Goal: Task Accomplishment & Management: Use online tool/utility

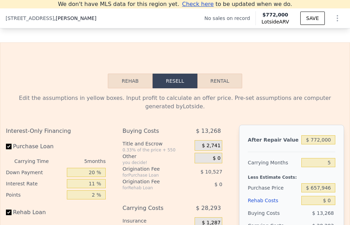
scroll to position [1217, 0]
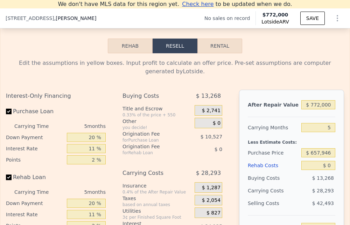
click at [134, 47] on button "Rehab" at bounding box center [130, 45] width 45 height 15
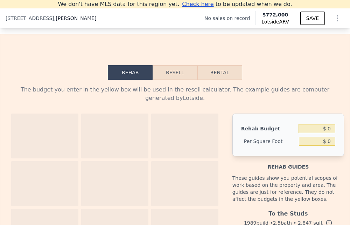
scroll to position [1182, 0]
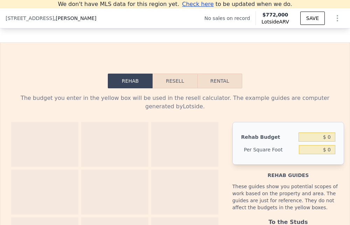
click at [171, 78] on button "Resell" at bounding box center [175, 80] width 44 height 15
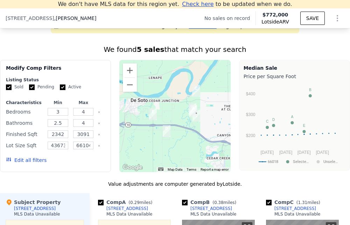
scroll to position [762, 0]
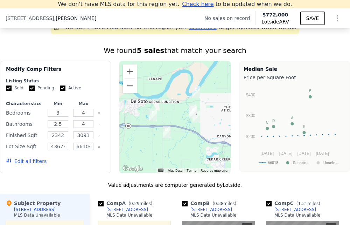
click at [128, 82] on button "Zoom out" at bounding box center [130, 86] width 14 height 14
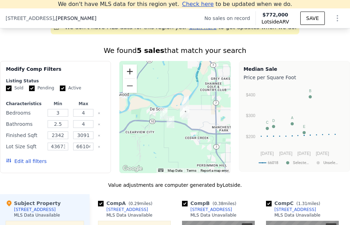
click at [131, 71] on button "Zoom in" at bounding box center [130, 71] width 14 height 14
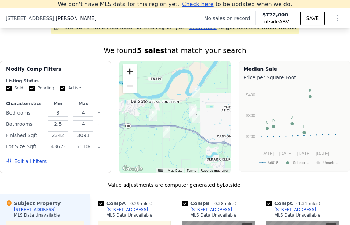
click at [131, 71] on button "Zoom in" at bounding box center [130, 71] width 14 height 14
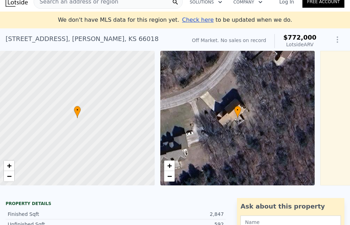
scroll to position [0, 0]
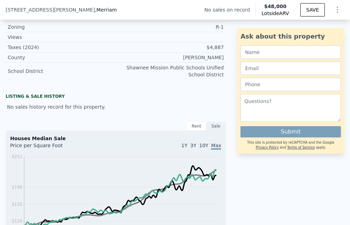
scroll to position [382, 0]
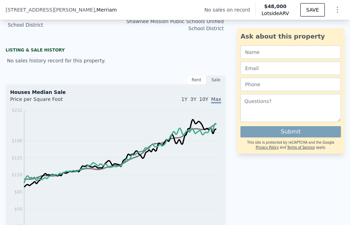
click at [192, 82] on div "Rent" at bounding box center [197, 79] width 20 height 9
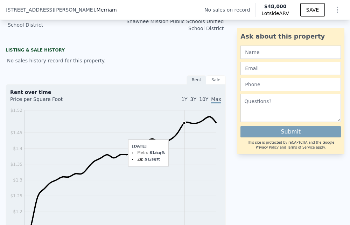
scroll to position [417, 0]
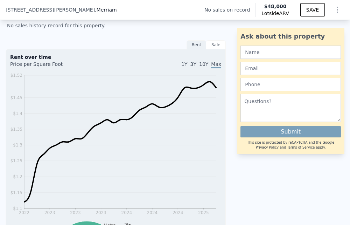
click at [209, 48] on div "Sale" at bounding box center [216, 44] width 20 height 9
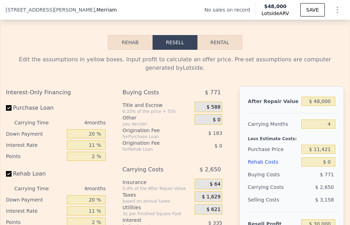
scroll to position [1187, 0]
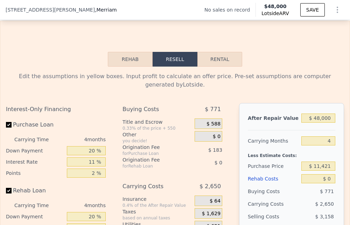
click at [211, 63] on button "Rental" at bounding box center [219, 59] width 45 height 15
select select "30"
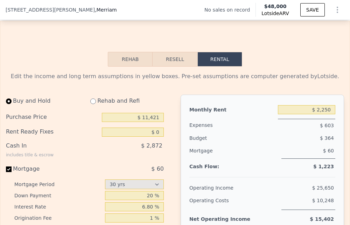
click at [136, 65] on button "Rehab" at bounding box center [130, 59] width 45 height 15
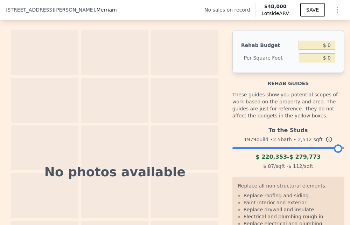
scroll to position [1292, 0]
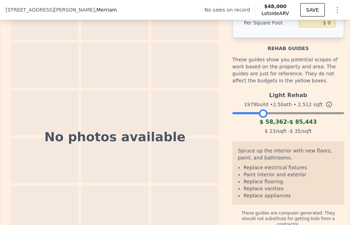
drag, startPoint x: 334, startPoint y: 108, endPoint x: 259, endPoint y: 108, distance: 75.6
click at [259, 109] on div at bounding box center [263, 113] width 8 height 8
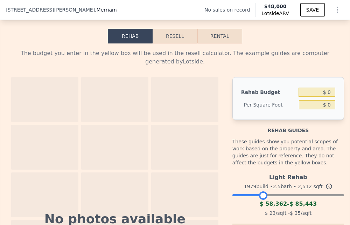
scroll to position [1222, 0]
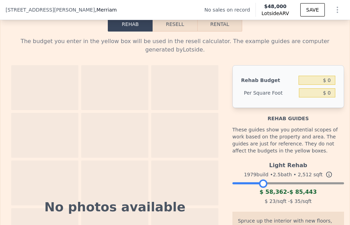
click at [325, 171] on icon at bounding box center [328, 174] width 7 height 7
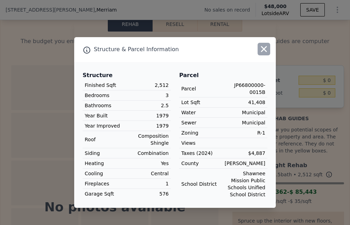
click at [261, 51] on icon "button" at bounding box center [264, 49] width 10 height 10
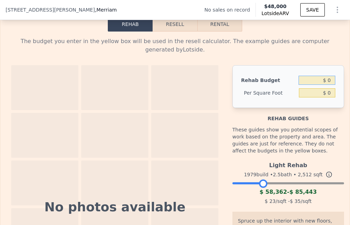
click at [316, 76] on input "$ 0" at bounding box center [317, 80] width 37 height 9
drag, startPoint x: 323, startPoint y: 86, endPoint x: 329, endPoint y: 86, distance: 6.3
click at [329, 88] on input "$ 0" at bounding box center [317, 92] width 36 height 9
type input "$ 30"
type input "$ 75,360"
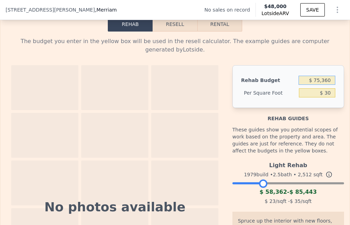
click at [325, 76] on input "$ 75,360" at bounding box center [317, 80] width 37 height 9
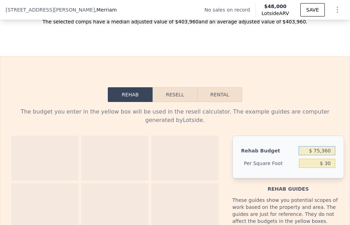
scroll to position [1152, 0]
click at [181, 100] on button "Resell" at bounding box center [175, 94] width 44 height 15
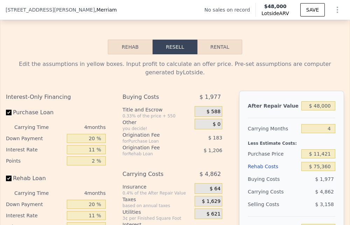
scroll to position [1187, 0]
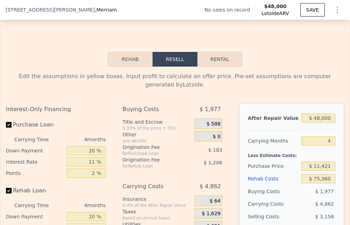
click at [139, 65] on button "Rehab" at bounding box center [130, 59] width 45 height 15
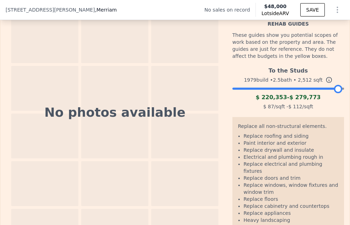
scroll to position [1327, 0]
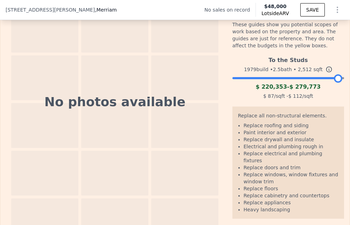
click at [325, 66] on icon at bounding box center [328, 69] width 7 height 7
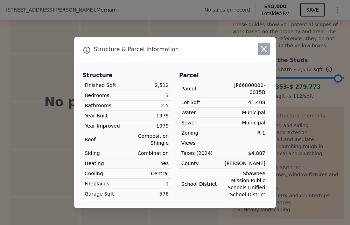
click at [268, 51] on icon "button" at bounding box center [264, 49] width 10 height 10
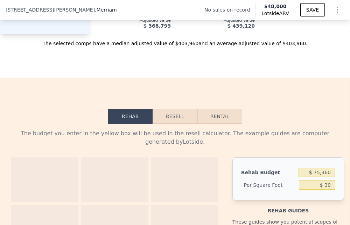
scroll to position [1082, 0]
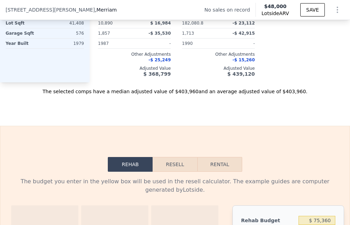
click at [215, 166] on button "Rental" at bounding box center [219, 164] width 45 height 15
select select "30"
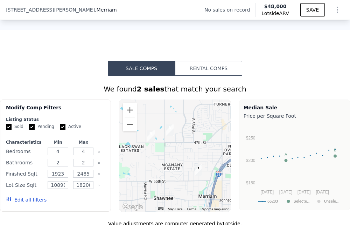
scroll to position [662, 0]
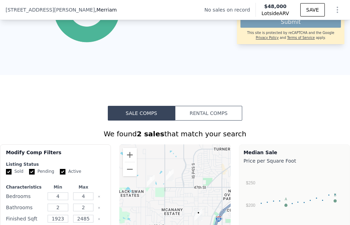
click at [196, 120] on button "Rental Comps" at bounding box center [208, 113] width 67 height 15
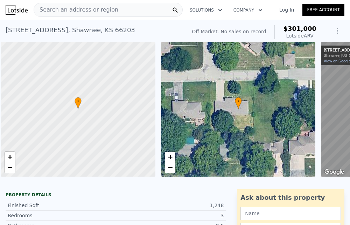
scroll to position [0, 3]
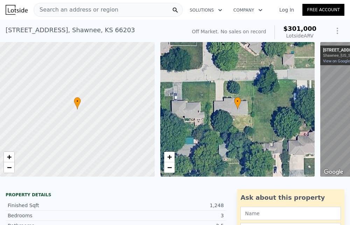
click at [333, 32] on icon "Show Options" at bounding box center [337, 31] width 8 height 8
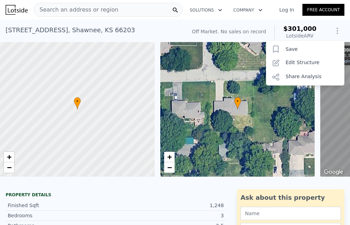
click at [333, 32] on icon "Show Options" at bounding box center [337, 31] width 8 height 8
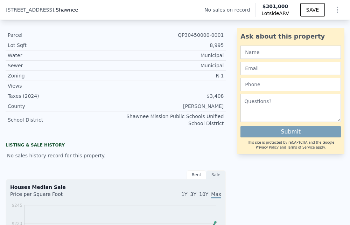
scroll to position [347, 0]
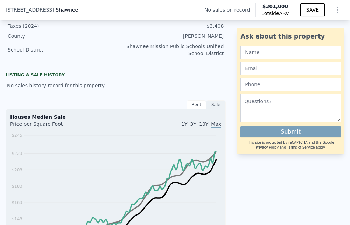
click at [192, 107] on div "Rent" at bounding box center [197, 104] width 20 height 9
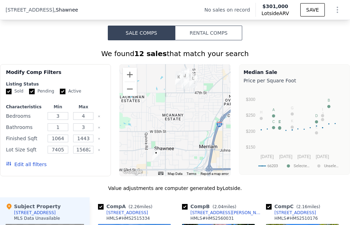
scroll to position [662, 0]
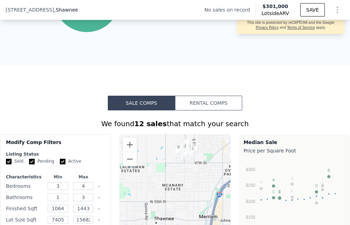
click at [203, 100] on button "Rental Comps" at bounding box center [208, 103] width 67 height 15
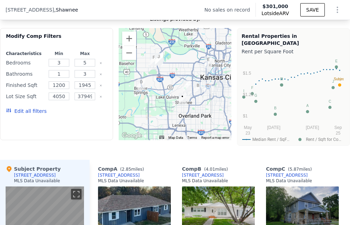
scroll to position [767, 0]
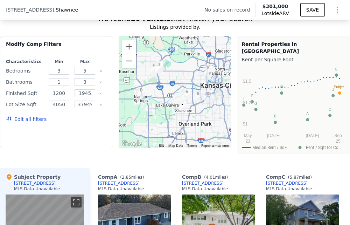
click at [56, 96] on input "1200" at bounding box center [59, 93] width 21 height 8
click at [81, 97] on input "1945" at bounding box center [85, 93] width 21 height 8
click at [84, 97] on input "1945" at bounding box center [85, 93] width 21 height 8
type input "1445"
click at [71, 121] on button "Update Search" at bounding box center [80, 119] width 53 height 10
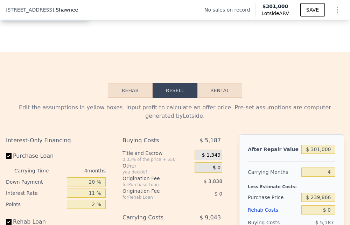
scroll to position [1117, 0]
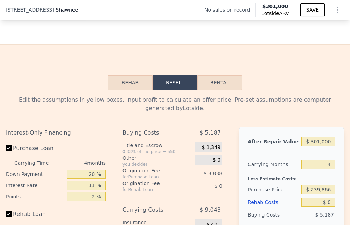
click at [136, 82] on button "Rehab" at bounding box center [130, 82] width 45 height 15
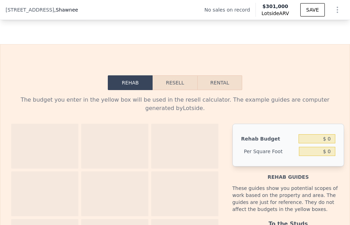
click at [216, 85] on button "Rental" at bounding box center [219, 82] width 45 height 15
select select "30"
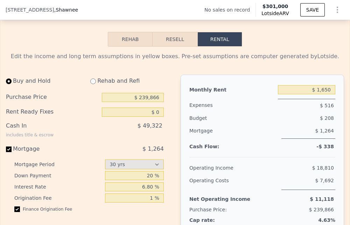
scroll to position [1152, 0]
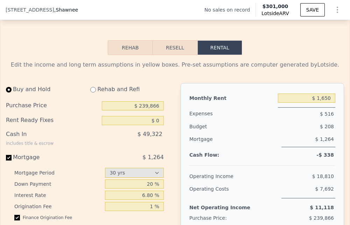
click at [175, 49] on button "Resell" at bounding box center [175, 47] width 44 height 15
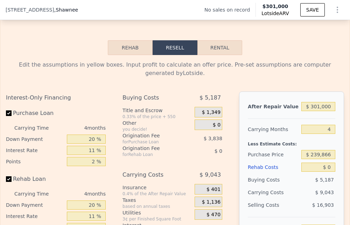
scroll to position [1187, 0]
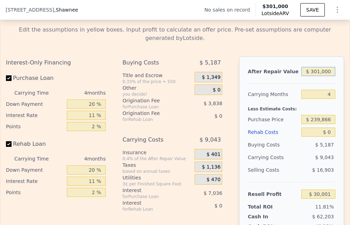
drag, startPoint x: 316, startPoint y: 65, endPoint x: 309, endPoint y: 67, distance: 6.8
click at [309, 67] on input "$ 301,000" at bounding box center [318, 71] width 34 height 9
type input "$ 4,000"
type input "-$ 250,467"
type input "$ 40,000"
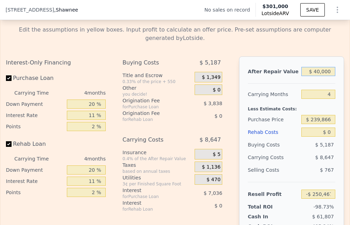
type input "-$ 216,471"
type input "$ 400,000"
type input "$ 123,490"
type input "$ 400,000"
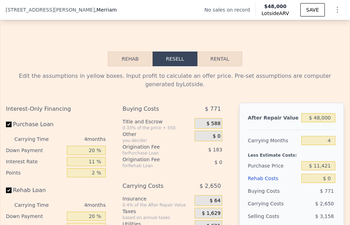
scroll to position [1187, 0]
click at [315, 113] on input "$ 48,000" at bounding box center [318, 117] width 34 height 9
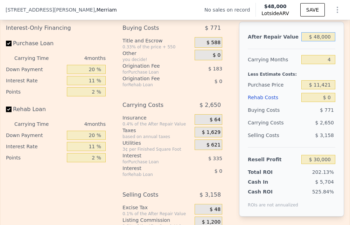
scroll to position [1257, 0]
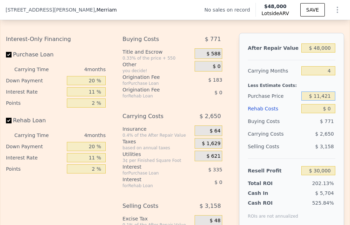
click at [312, 91] on input "$ 11,421" at bounding box center [318, 95] width 34 height 9
drag, startPoint x: 312, startPoint y: 91, endPoint x: 317, endPoint y: 91, distance: 4.5
click at [317, 91] on input "$ 11,421" at bounding box center [318, 95] width 34 height 9
type input "$ 425,421"
type input "-$ 404,147"
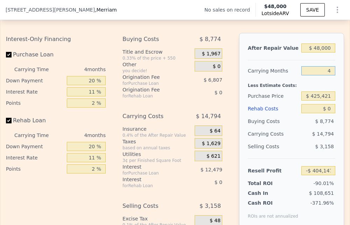
click at [311, 66] on input "4" at bounding box center [318, 70] width 34 height 9
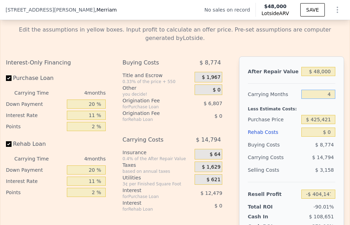
scroll to position [1222, 0]
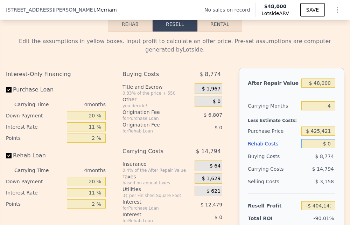
drag, startPoint x: 318, startPoint y: 138, endPoint x: 332, endPoint y: 136, distance: 14.0
click at [332, 136] on div "After Repair Value $ 48,000 Carrying Months 4 Less Estimate Costs: Purchase Pri…" at bounding box center [291, 165] width 105 height 195
type input "$ 5"
type input "-$ 404,152"
type input "$ 50"
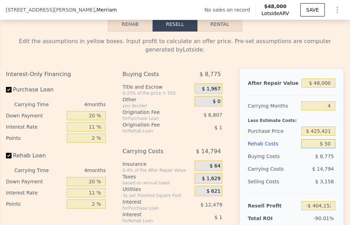
type input "-$ 404,198"
type input "$ 500"
type input "-$ 404,671"
type input "$ 5,000"
type input "-$ 409,375"
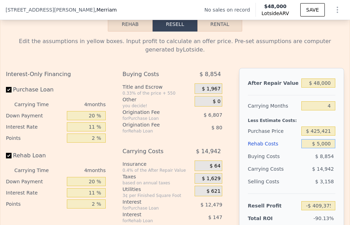
type input "$ 50,000"
type input "-$ 456,415"
type input "$ 50,000"
click at [315, 78] on input "$ 48,000" at bounding box center [318, 82] width 34 height 9
drag, startPoint x: 311, startPoint y: 78, endPoint x: 315, endPoint y: 78, distance: 4.5
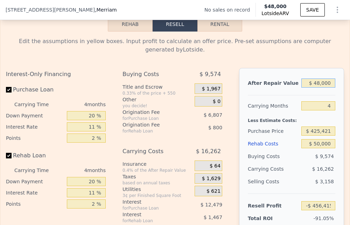
click at [315, 78] on input "$ 48,000" at bounding box center [318, 82] width 34 height 9
type input "$ 4,000"
type input "-$ 497,965"
type input "$ 46,000"
type input "-$ 458,303"
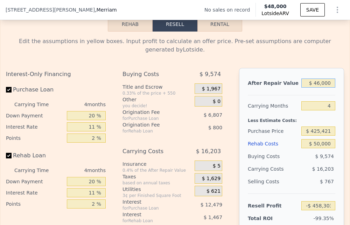
type input "$ 460,000"
type input "-$ 67,348"
click at [313, 101] on input "4" at bounding box center [318, 105] width 34 height 9
click at [311, 80] on input "$ 460,000" at bounding box center [318, 82] width 34 height 9
type input "$ 470,000"
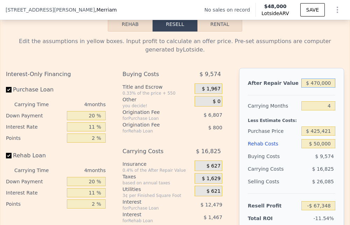
type input "-$ 57,905"
type input "$ 470,000"
click at [312, 101] on input "4" at bounding box center [318, 105] width 34 height 9
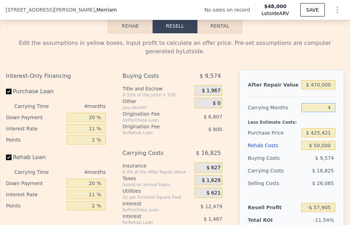
scroll to position [1187, 0]
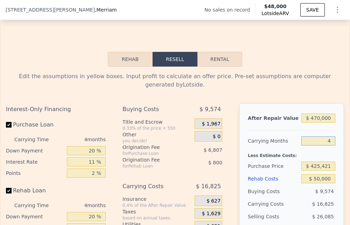
click at [125, 60] on button "Rehab" at bounding box center [130, 59] width 45 height 15
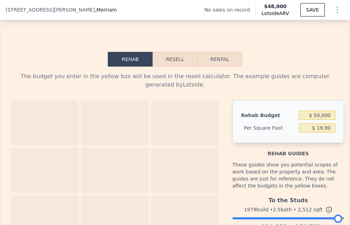
click at [167, 59] on button "Resell" at bounding box center [175, 59] width 44 height 15
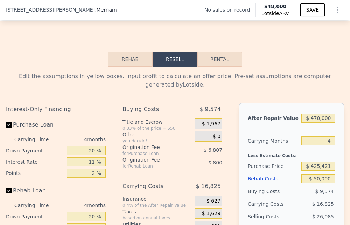
click at [206, 62] on button "Rental" at bounding box center [219, 59] width 45 height 15
select select "30"
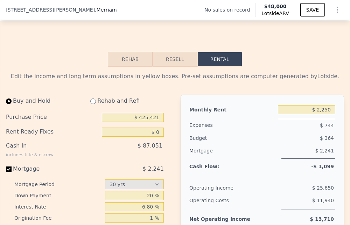
click at [178, 61] on button "Resell" at bounding box center [175, 59] width 44 height 15
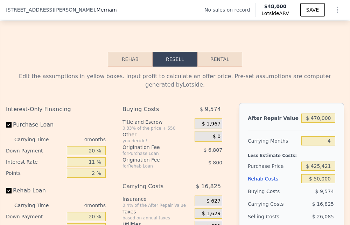
click at [129, 62] on button "Rehab" at bounding box center [130, 59] width 45 height 15
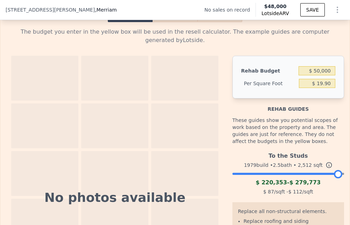
scroll to position [1257, 0]
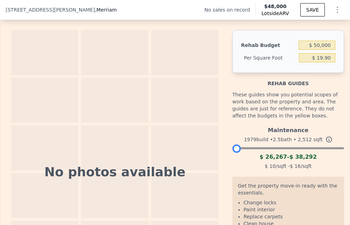
drag, startPoint x: 335, startPoint y: 143, endPoint x: 229, endPoint y: 143, distance: 106.0
click at [232, 144] on div at bounding box center [236, 148] width 8 height 8
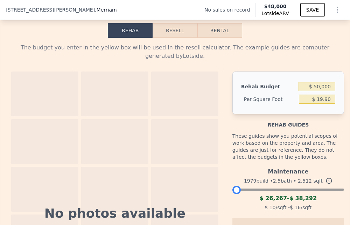
scroll to position [1152, 0]
